Goal: Task Accomplishment & Management: Complete application form

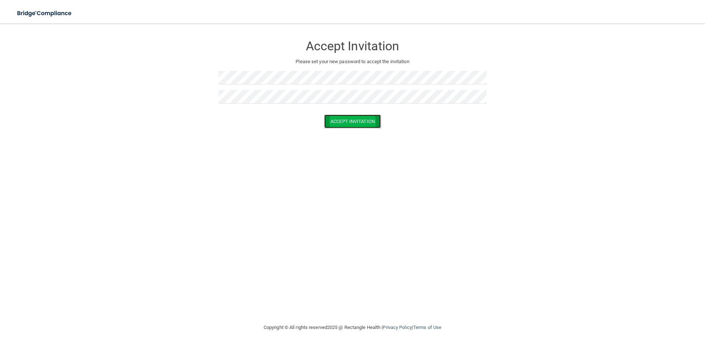
click at [340, 126] on button "Accept Invitation" at bounding box center [352, 122] width 57 height 14
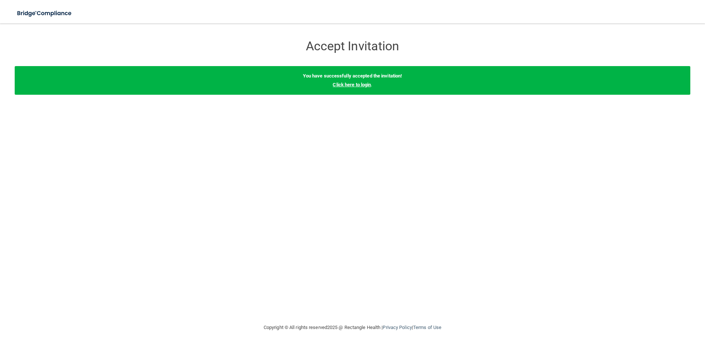
click at [365, 85] on link "Click here to login" at bounding box center [352, 85] width 38 height 6
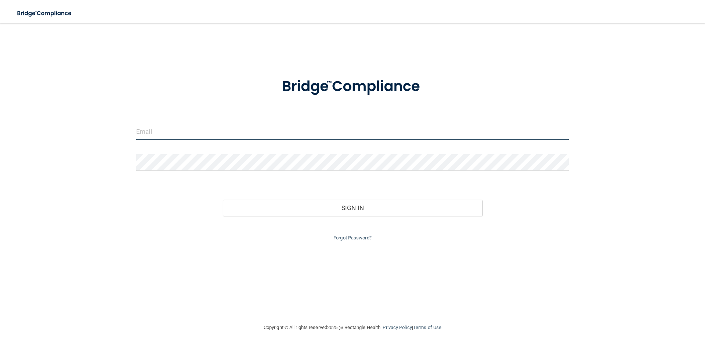
click at [325, 138] on input "email" at bounding box center [352, 131] width 433 height 17
type input "[EMAIL_ADDRESS][DOMAIN_NAME]"
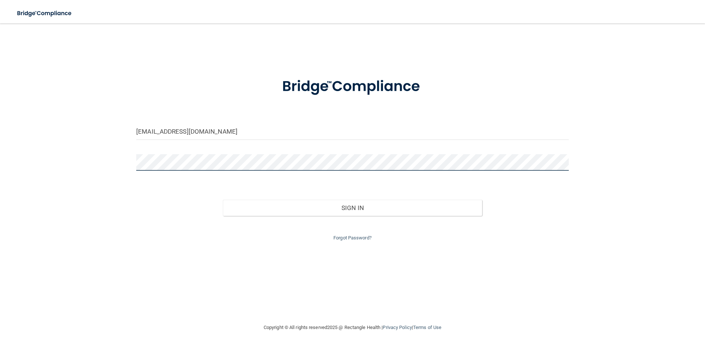
click at [223, 200] on button "Sign In" at bounding box center [353, 208] width 260 height 16
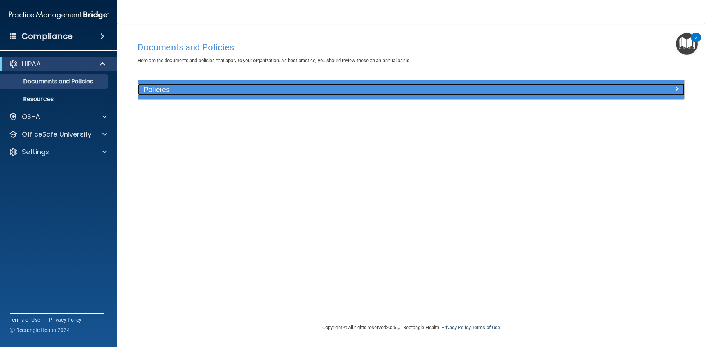
click at [675, 88] on span at bounding box center [677, 88] width 4 height 9
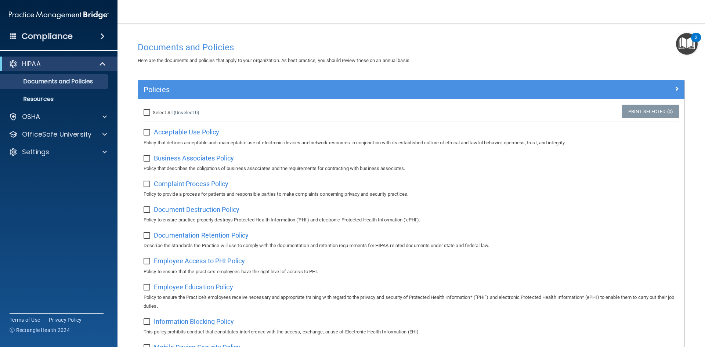
click at [145, 115] on input "Select All (Unselect 0) Unselect All" at bounding box center [148, 113] width 8 height 6
checkbox input "true"
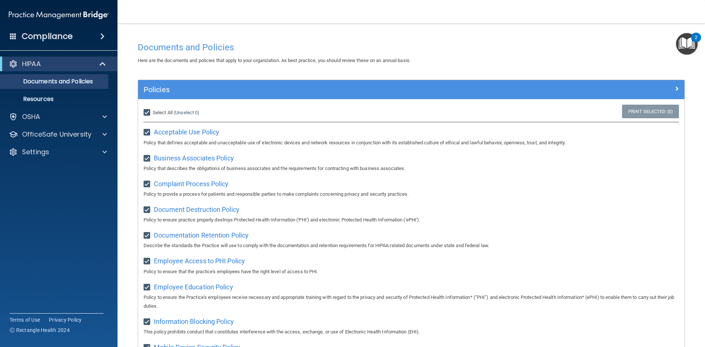
checkbox input "true"
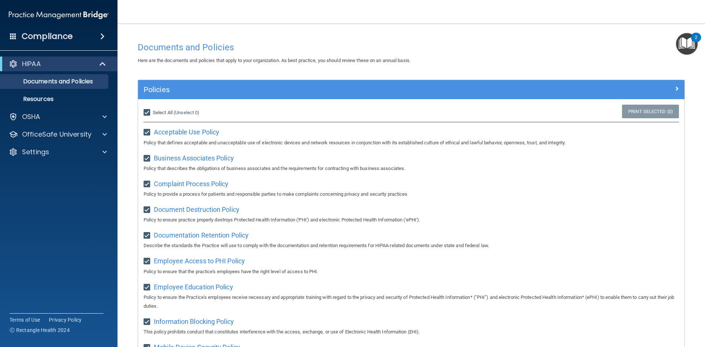
checkbox input "true"
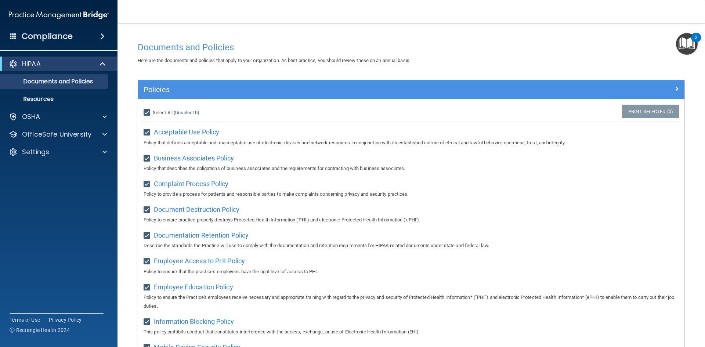
checkbox input "true"
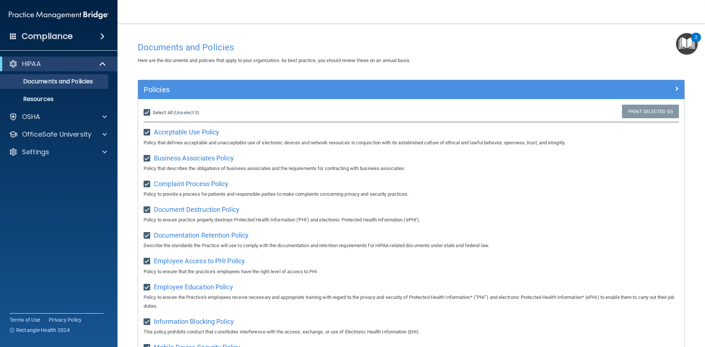
checkbox input "true"
click at [198, 128] on span "Acceptable Use Policy" at bounding box center [186, 132] width 65 height 8
click at [145, 112] on input "Select All (Unselect 21) Unselect All" at bounding box center [148, 113] width 8 height 6
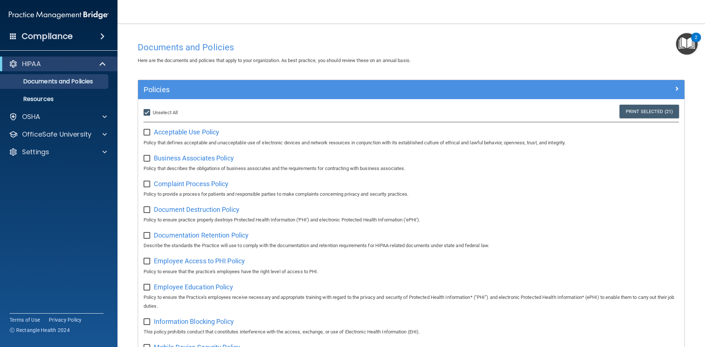
checkbox input "false"
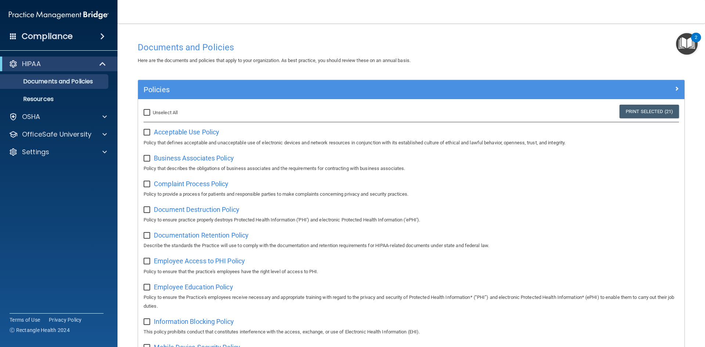
checkbox input "false"
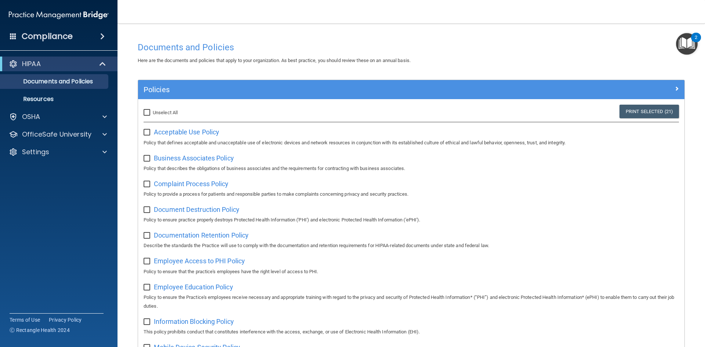
checkbox input "false"
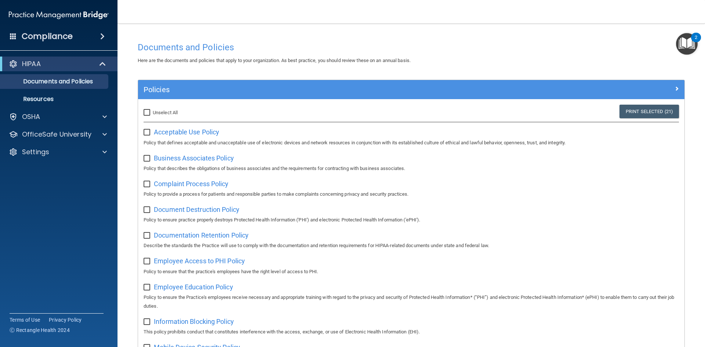
checkbox input "false"
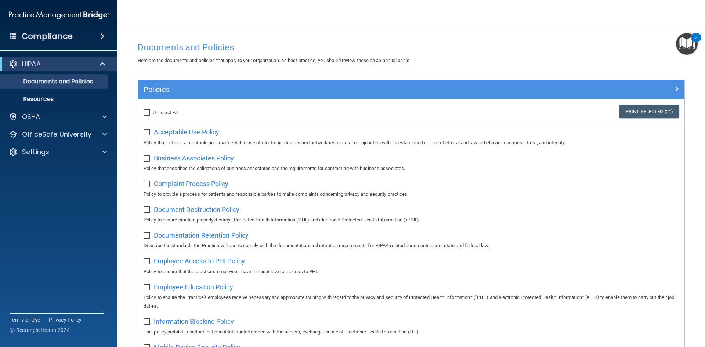
checkbox input "false"
click at [146, 134] on input "checkbox" at bounding box center [148, 133] width 8 height 6
checkbox input "true"
click at [199, 160] on span "Business Associates Policy" at bounding box center [194, 158] width 80 height 8
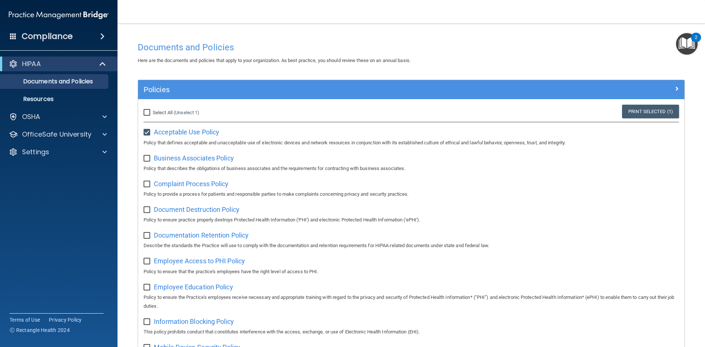
click at [149, 160] on input "checkbox" at bounding box center [148, 159] width 8 height 6
checkbox input "true"
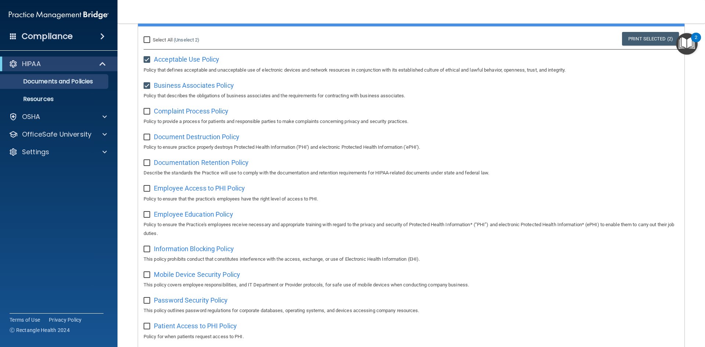
scroll to position [73, 0]
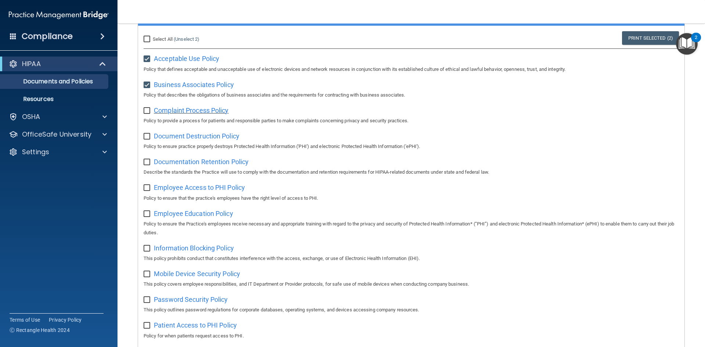
click at [174, 113] on span "Complaint Process Policy" at bounding box center [191, 111] width 75 height 8
click at [146, 111] on input "checkbox" at bounding box center [148, 111] width 8 height 6
checkbox input "true"
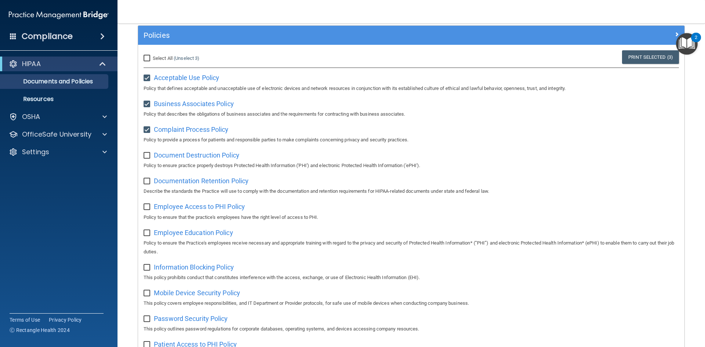
scroll to position [0, 0]
